Goal: Information Seeking & Learning: Find specific fact

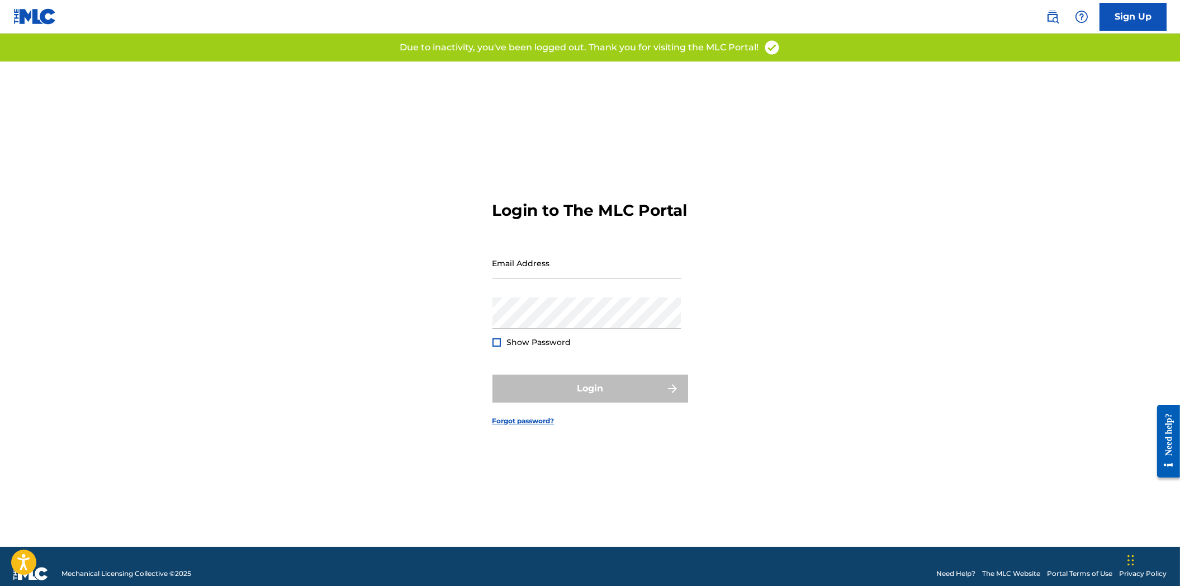
type input "[EMAIL_ADDRESS][DOMAIN_NAME]"
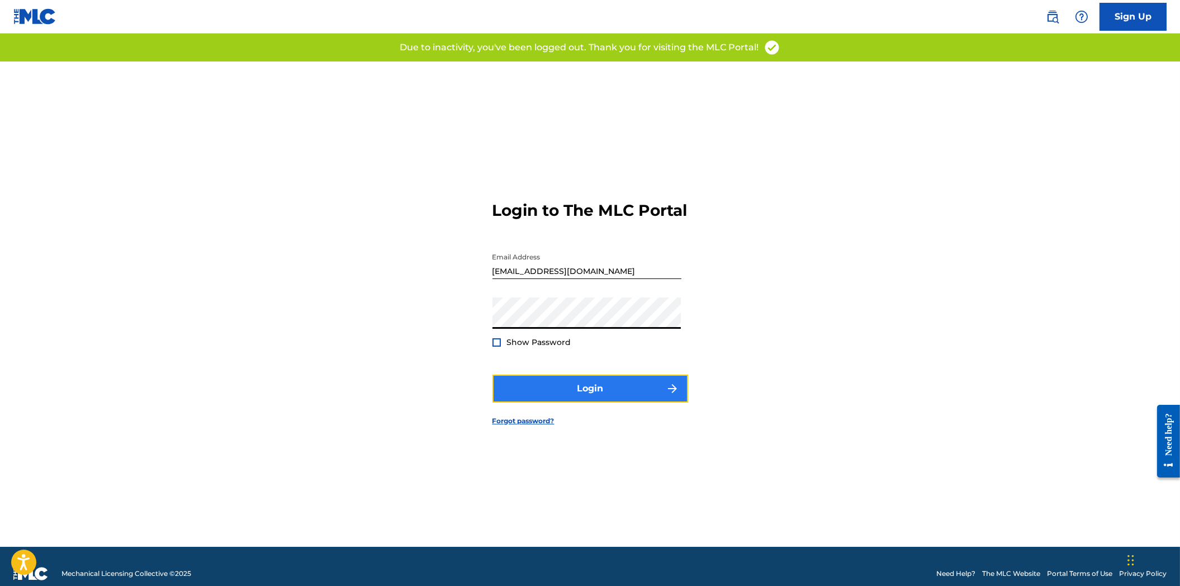
click at [619, 401] on button "Login" at bounding box center [590, 388] width 196 height 28
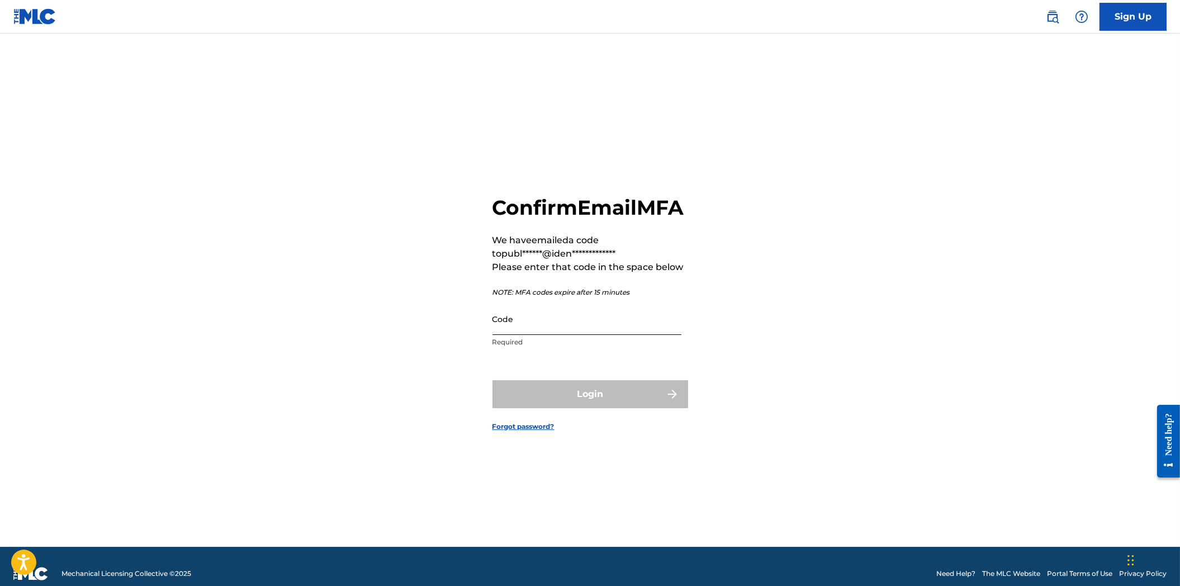
click at [583, 332] on input "Code" at bounding box center [586, 319] width 189 height 32
paste input "884672"
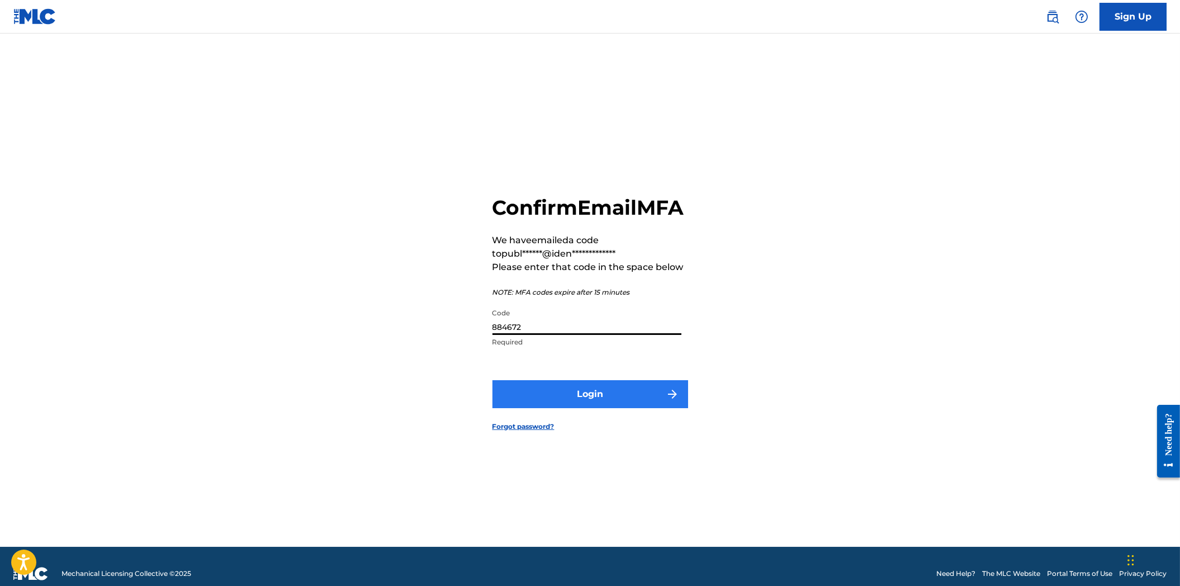
type input "884672"
click at [629, 403] on button "Login" at bounding box center [590, 394] width 196 height 28
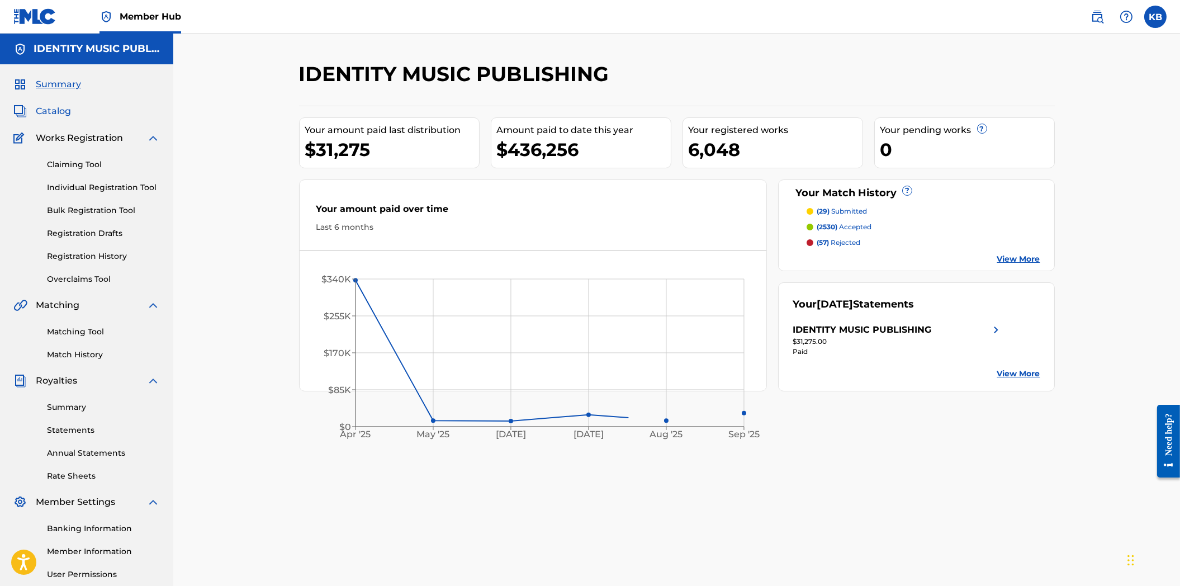
click at [46, 110] on span "Catalog" at bounding box center [53, 110] width 35 height 13
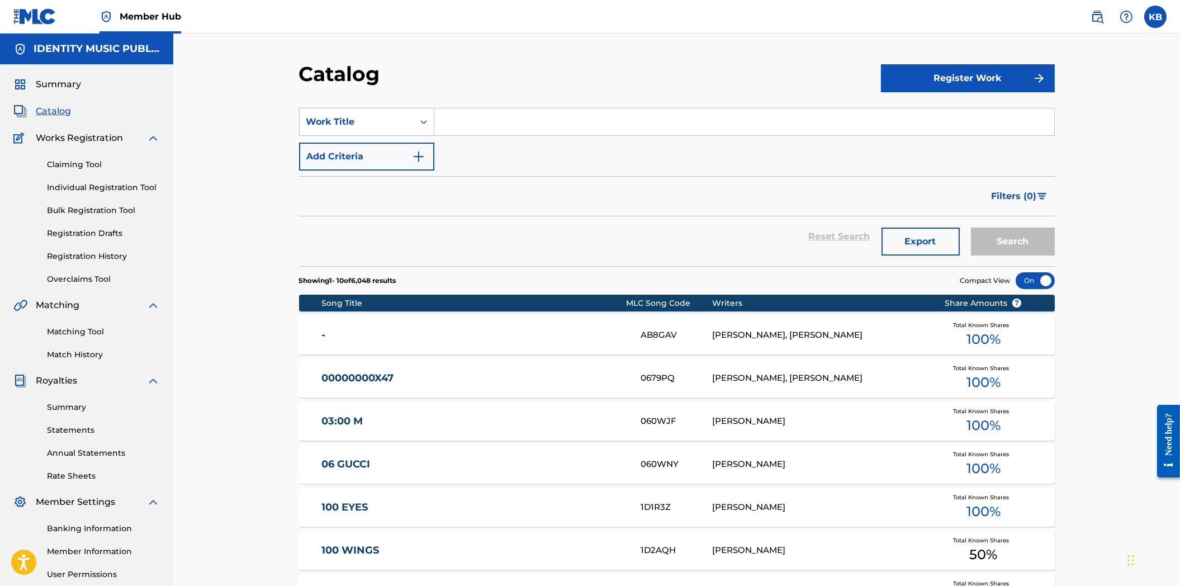
click at [458, 133] on input "Search Form" at bounding box center [744, 121] width 620 height 27
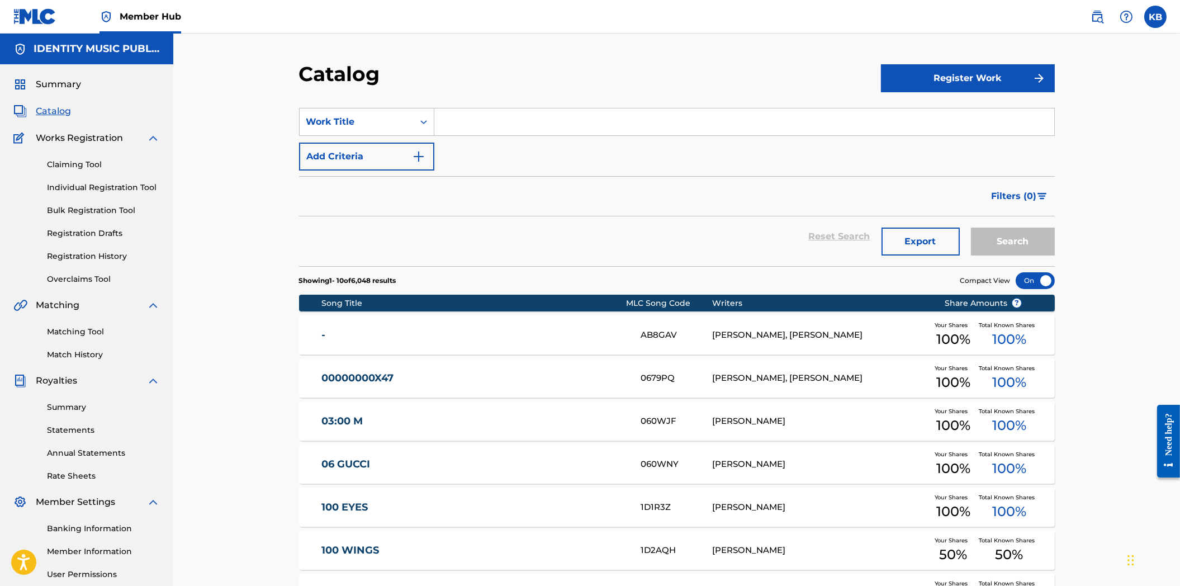
paste input "SB65E2"
type input "SB65E2"
click at [365, 113] on div "Work Title" at bounding box center [357, 121] width 114 height 21
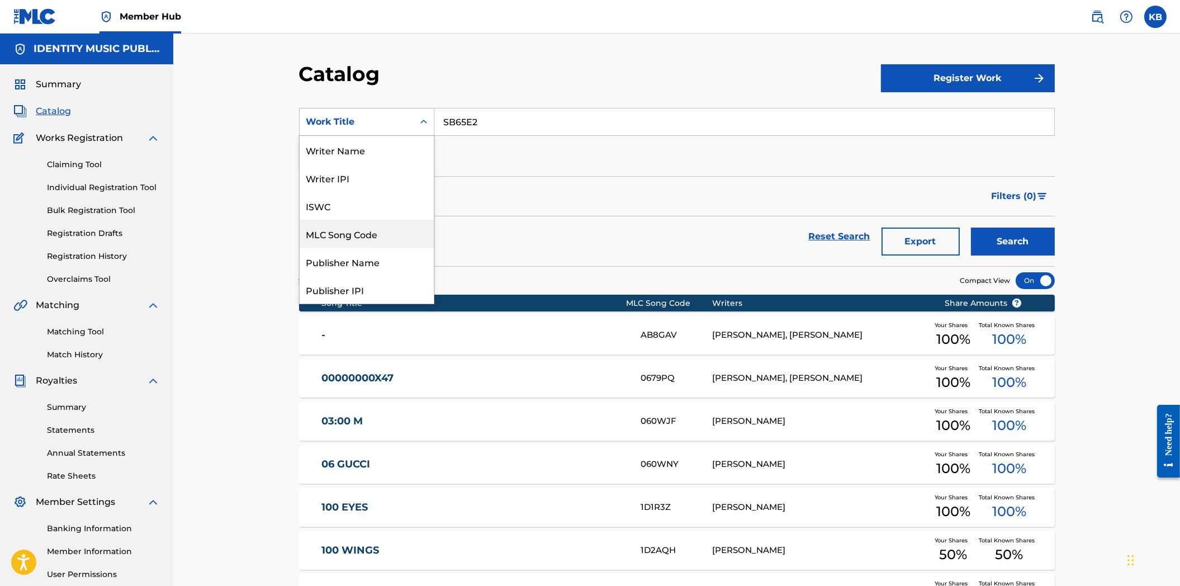
click at [355, 238] on div "MLC Song Code" at bounding box center [367, 234] width 134 height 28
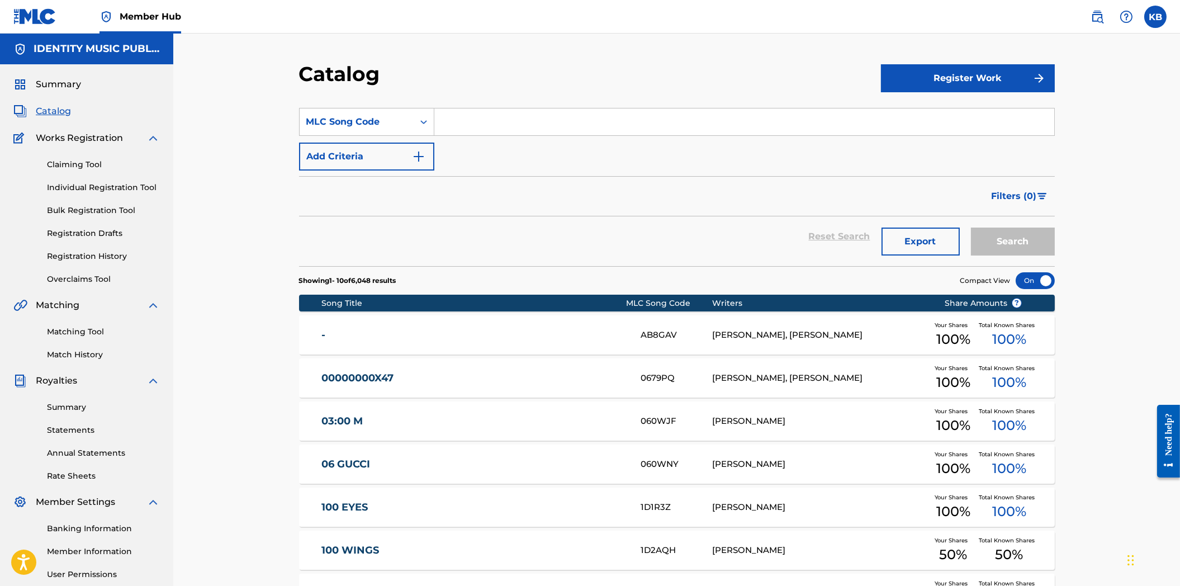
click at [510, 120] on input "Search Form" at bounding box center [744, 121] width 620 height 27
paste input "SB65E2"
click at [1010, 244] on button "Search" at bounding box center [1013, 241] width 84 height 28
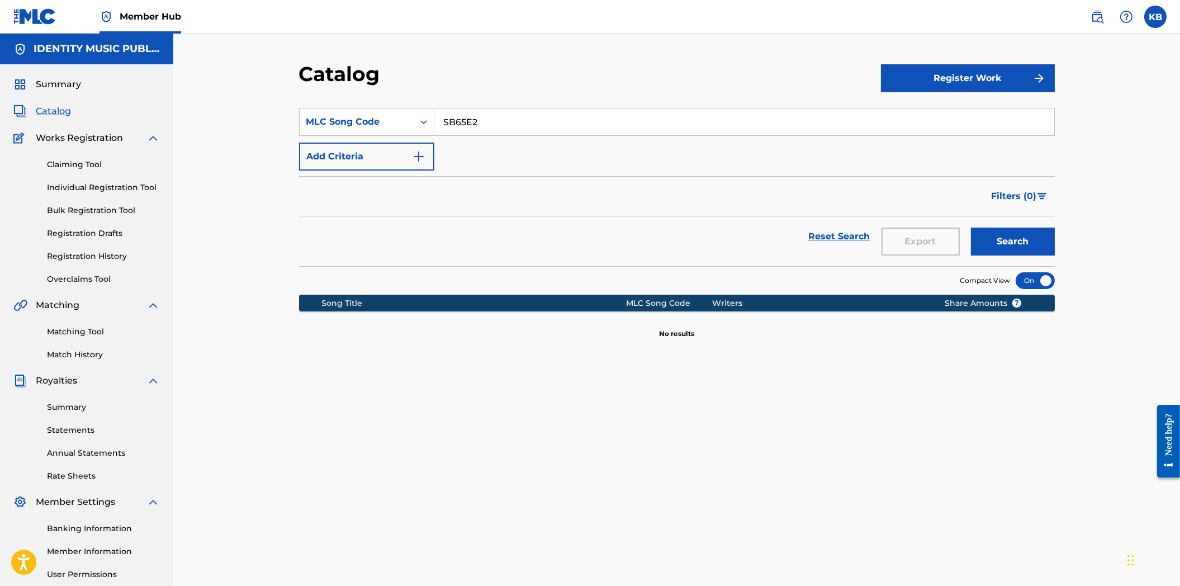
drag, startPoint x: 504, startPoint y: 131, endPoint x: 493, endPoint y: 158, distance: 28.3
click at [460, 139] on div "SearchWithCriteria8f214ae3-1d7b-4e29-bc26-7a478acb5b27 MLC Song Code SB65E2 Add…" at bounding box center [676, 139] width 755 height 63
paste input "TX3AF6"
click at [475, 124] on input "SB6TX3AF6" at bounding box center [744, 121] width 620 height 27
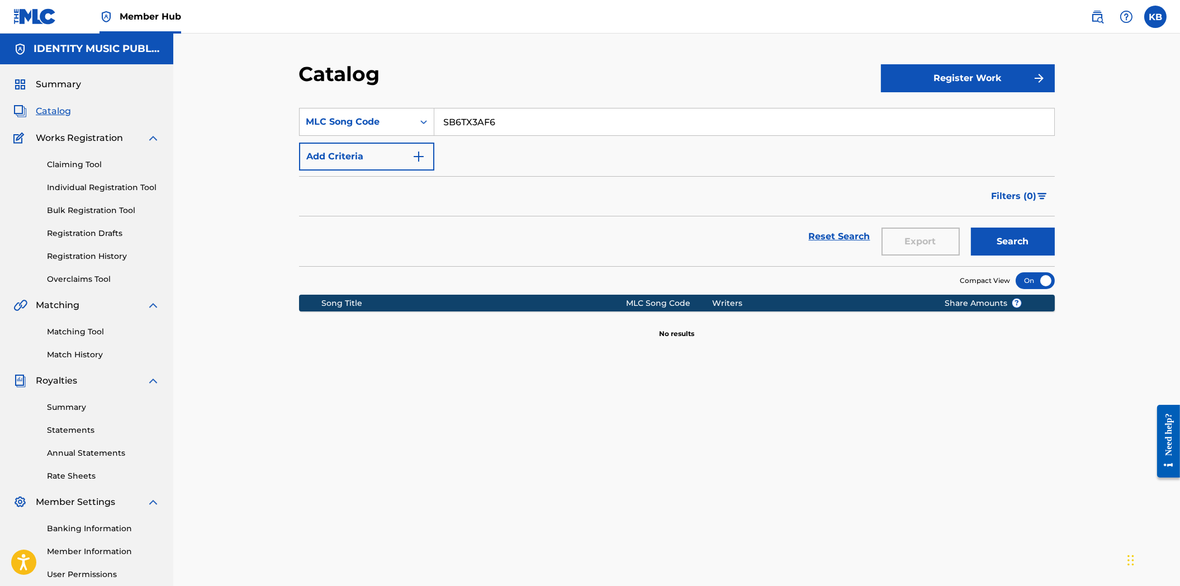
click at [475, 124] on input "SB6TX3AF6" at bounding box center [744, 121] width 620 height 27
paste input "Search Form"
click at [1007, 241] on button "Search" at bounding box center [1013, 241] width 84 height 28
click at [507, 123] on input "TX3AF6" at bounding box center [744, 121] width 620 height 27
click at [440, 120] on input "TX3AF6" at bounding box center [744, 121] width 620 height 27
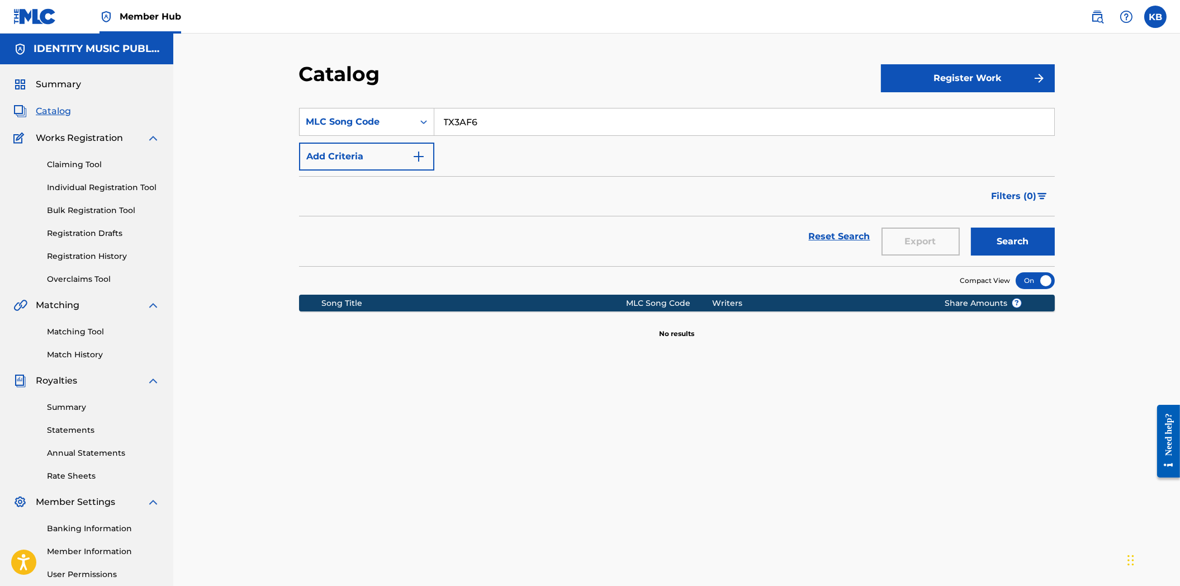
click at [971, 227] on button "Search" at bounding box center [1013, 241] width 84 height 28
click at [462, 126] on input "TX3AF6" at bounding box center [744, 121] width 620 height 27
paste input "55FWE"
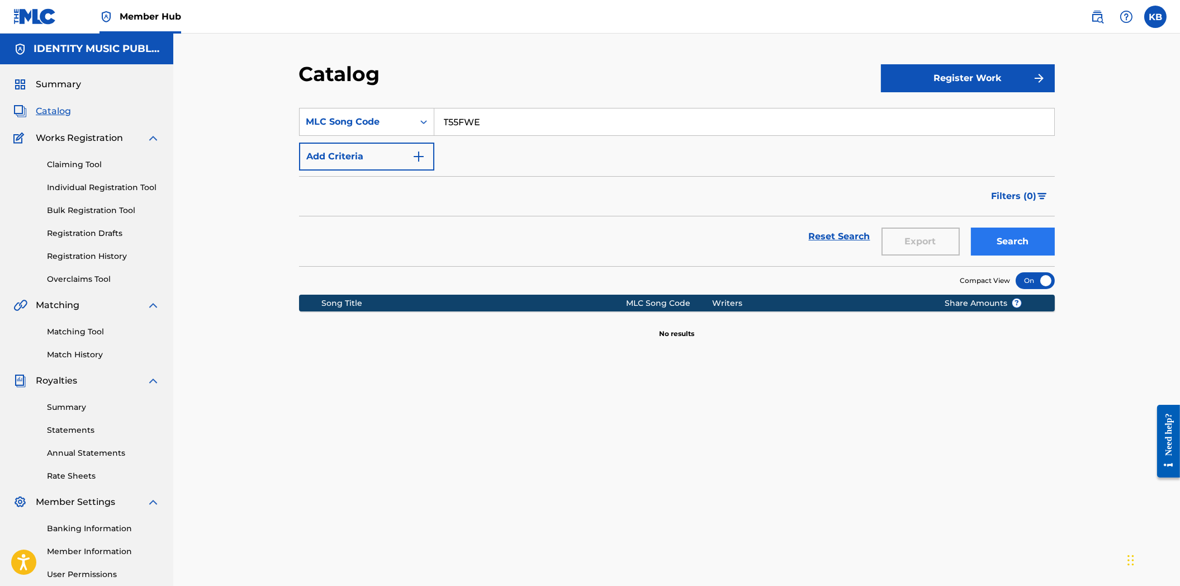
type input "T55FWE"
click at [1009, 237] on button "Search" at bounding box center [1013, 241] width 84 height 28
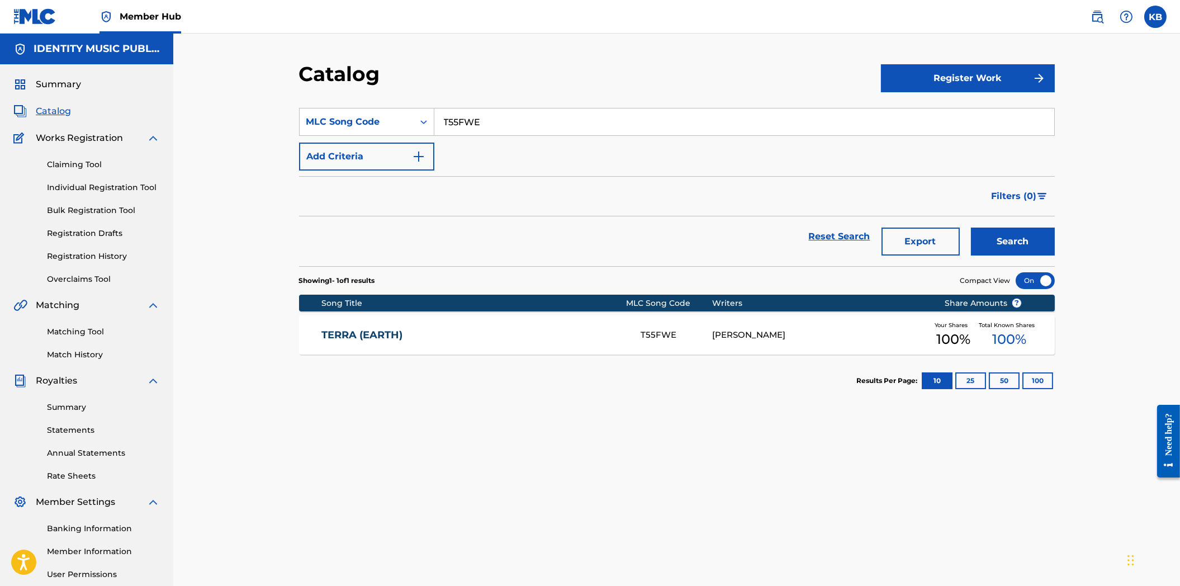
click at [426, 336] on link "TERRA (EARTH)" at bounding box center [473, 335] width 304 height 13
